Goal: Task Accomplishment & Management: Use online tool/utility

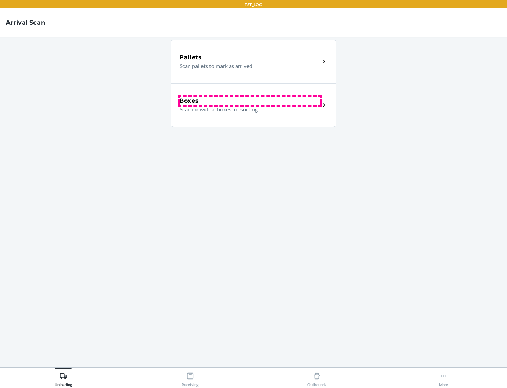
click at [250, 101] on div "Boxes" at bounding box center [250, 101] width 141 height 8
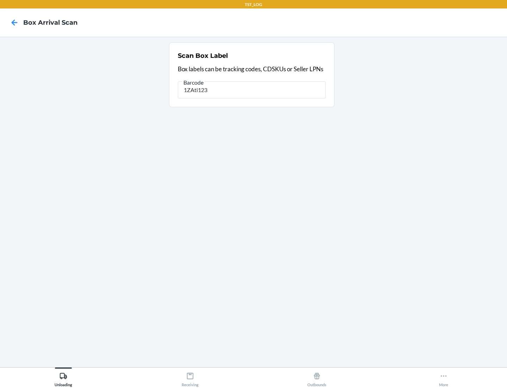
type input "1ZAti123"
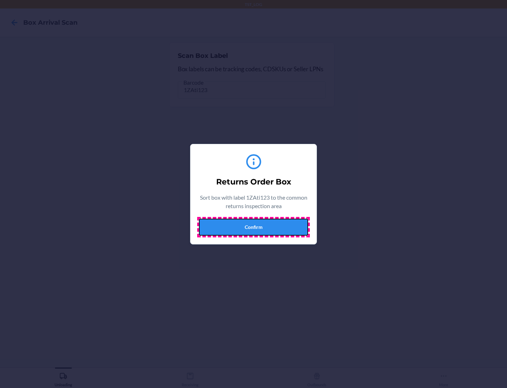
click at [254, 227] on button "Confirm" at bounding box center [253, 226] width 109 height 17
